Goal: Task Accomplishment & Management: Use online tool/utility

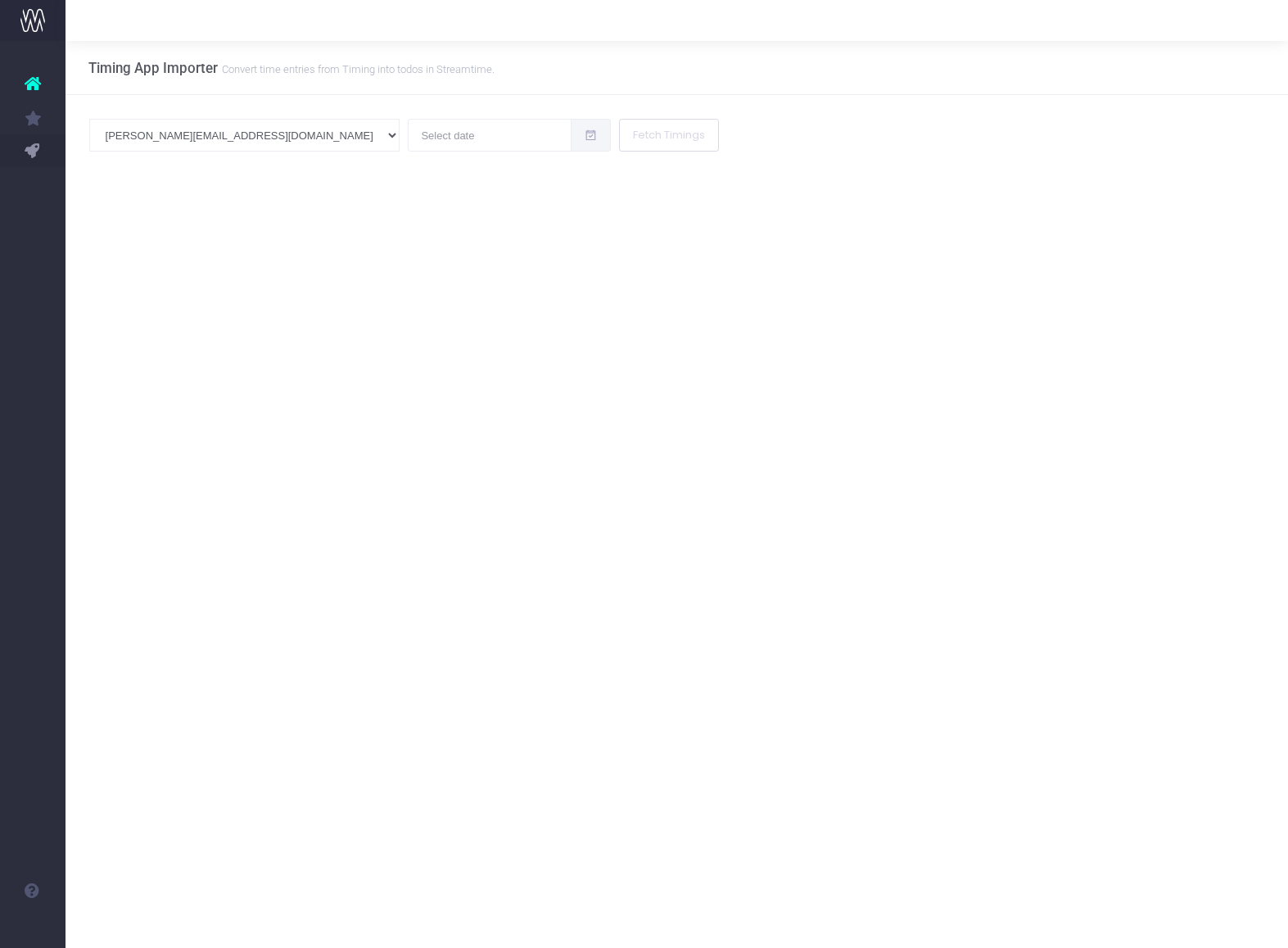
click at [299, 113] on div "sk@studiofury.com andy@studiofury.com luke@studiofury.com irvin@studiofury.com …" at bounding box center [676, 151] width 1222 height 113
click at [408, 136] on input "text" at bounding box center [490, 135] width 164 height 33
drag, startPoint x: 279, startPoint y: 344, endPoint x: 347, endPoint y: 281, distance: 92.7
click at [279, 344] on td "30" at bounding box center [277, 343] width 28 height 25
type input "[DATE]"
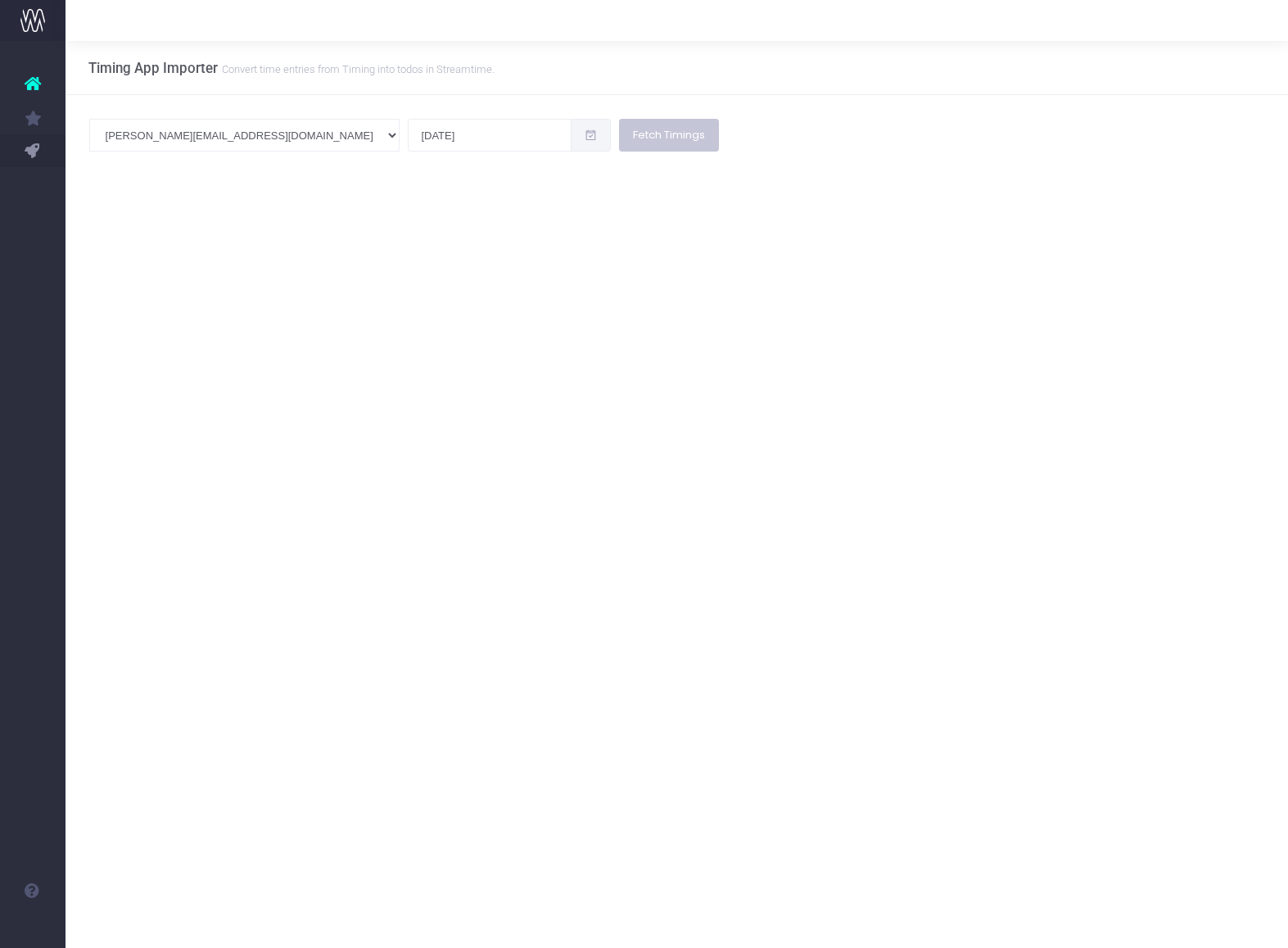
click at [619, 136] on button "Fetch Timings" at bounding box center [669, 135] width 100 height 33
click at [408, 140] on input "text" at bounding box center [490, 135] width 164 height 33
click at [276, 341] on td "30" at bounding box center [277, 343] width 28 height 25
type input "[DATE]"
click at [619, 130] on button "Fetch Timings" at bounding box center [669, 135] width 100 height 33
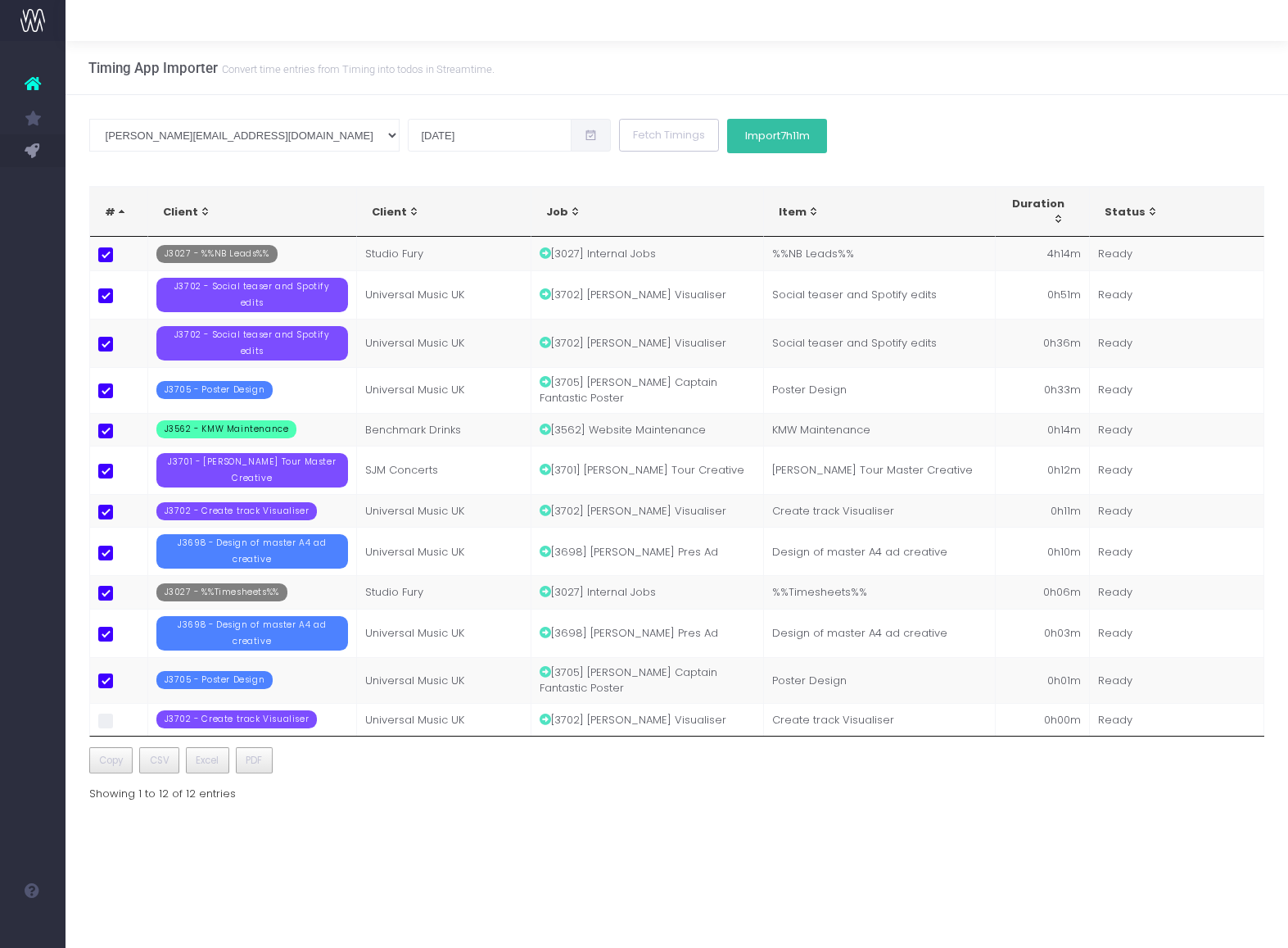
click at [727, 138] on button "Import 7h11m" at bounding box center [777, 136] width 100 height 35
